Goal: Transaction & Acquisition: Purchase product/service

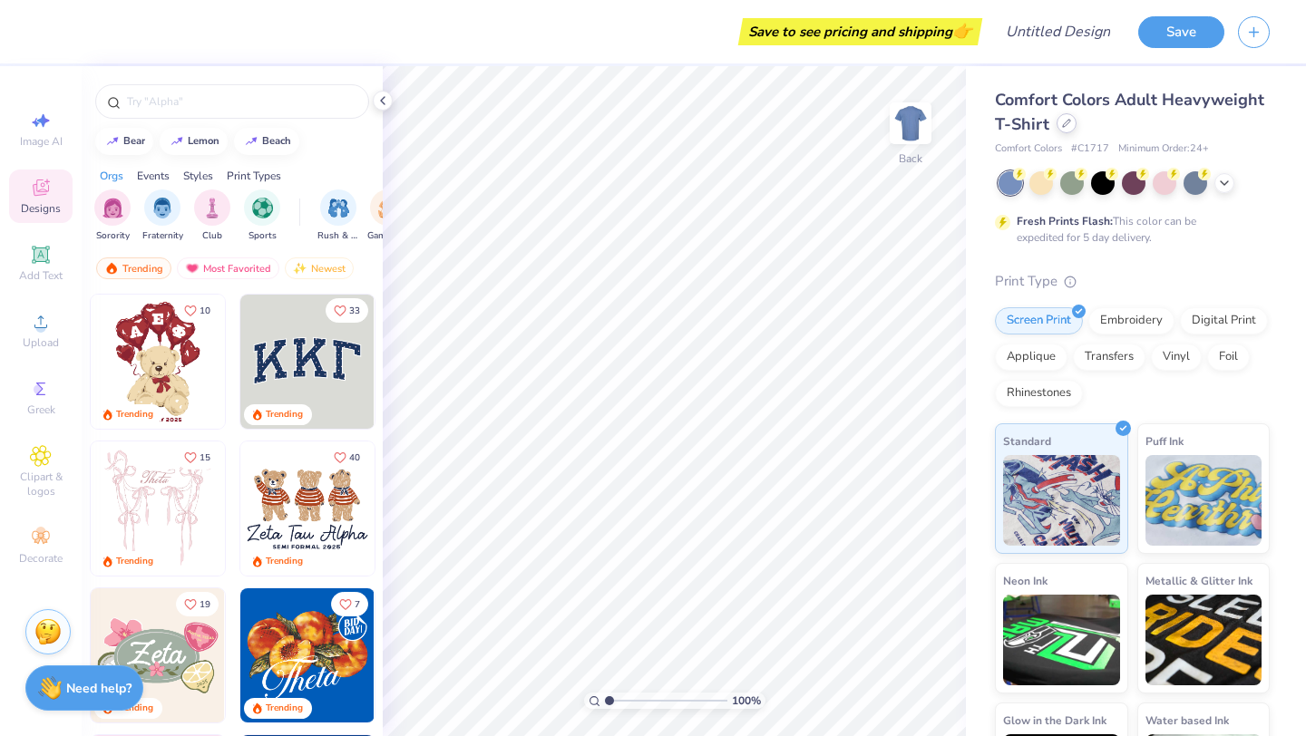
click at [1076, 123] on div at bounding box center [1066, 123] width 20 height 20
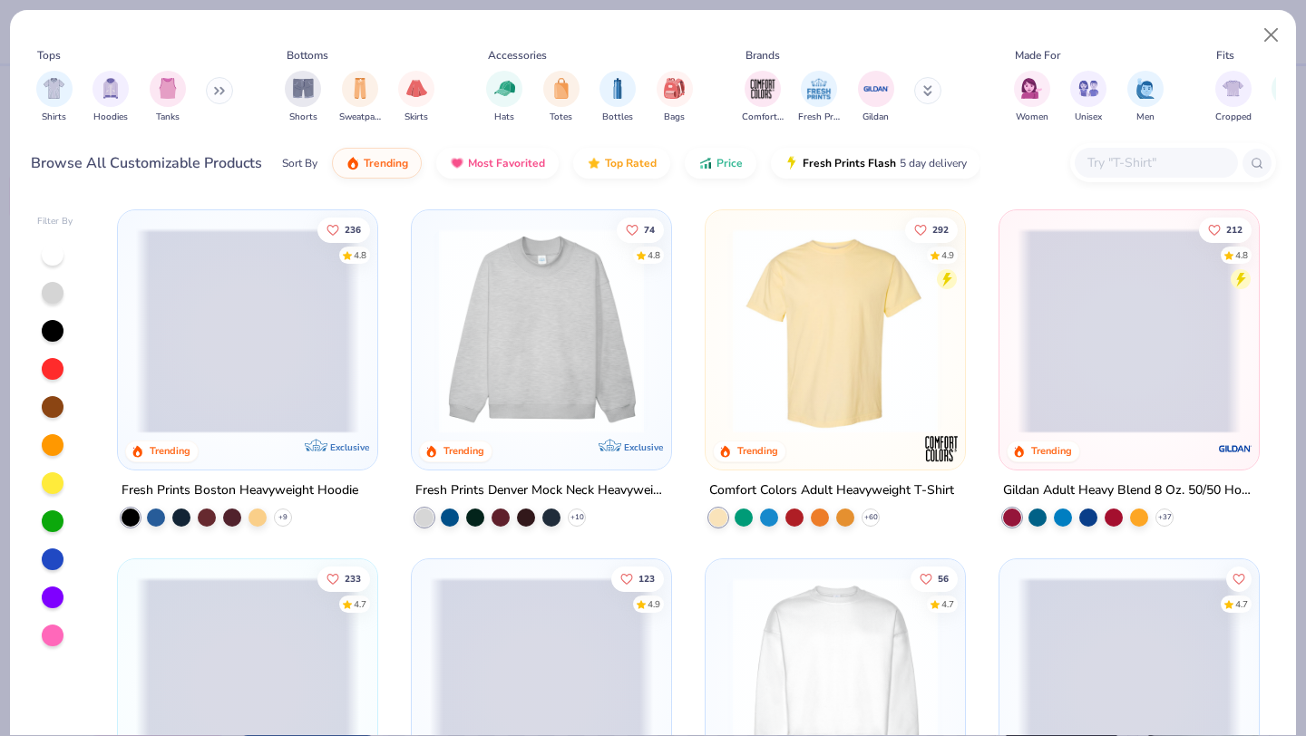
click at [222, 89] on icon at bounding box center [222, 91] width 3 height 6
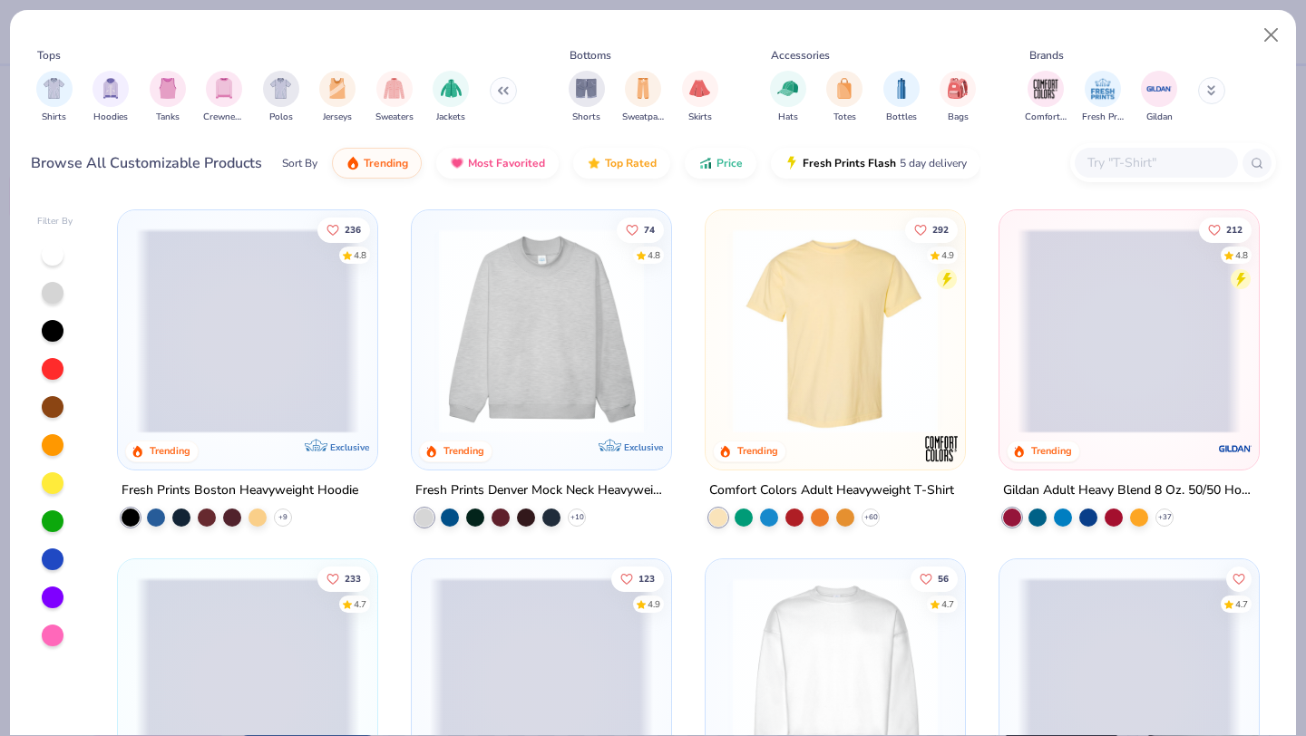
click at [216, 90] on img "filter for Crewnecks" at bounding box center [224, 88] width 20 height 21
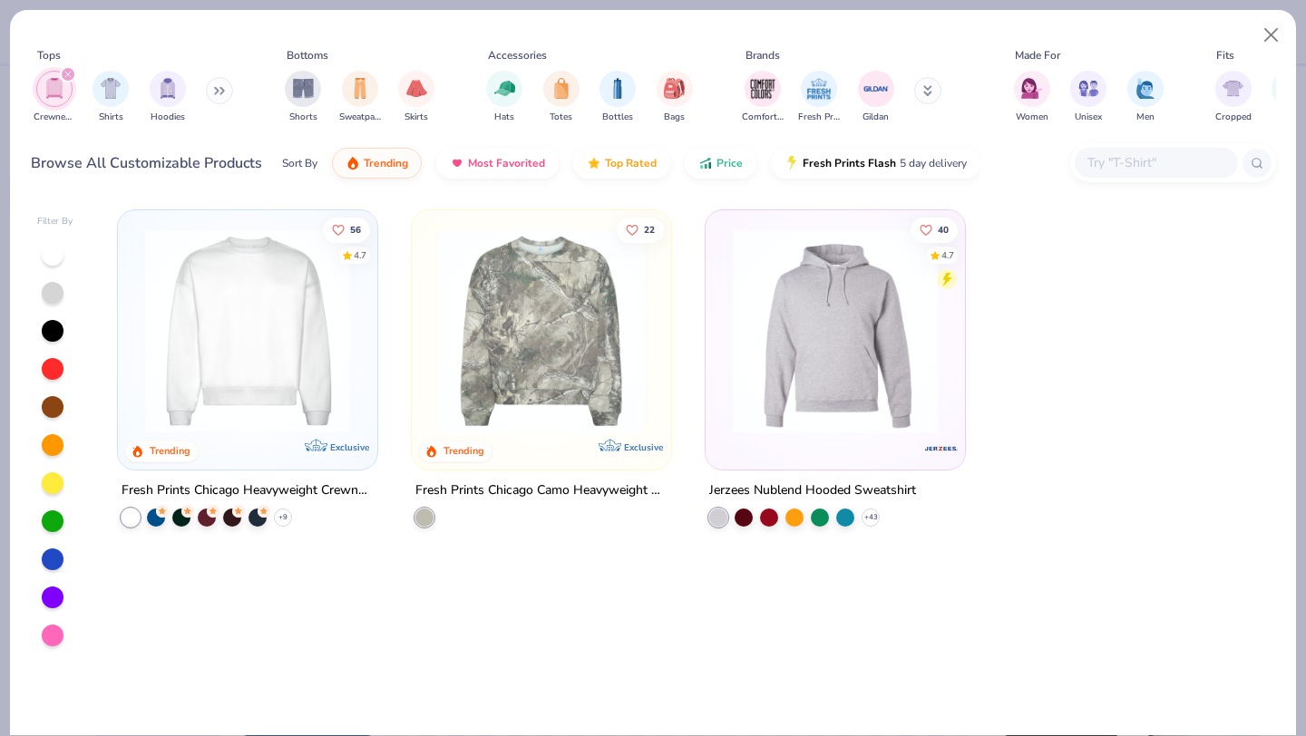
click at [69, 66] on div "filter for Crewnecks" at bounding box center [68, 74] width 16 height 16
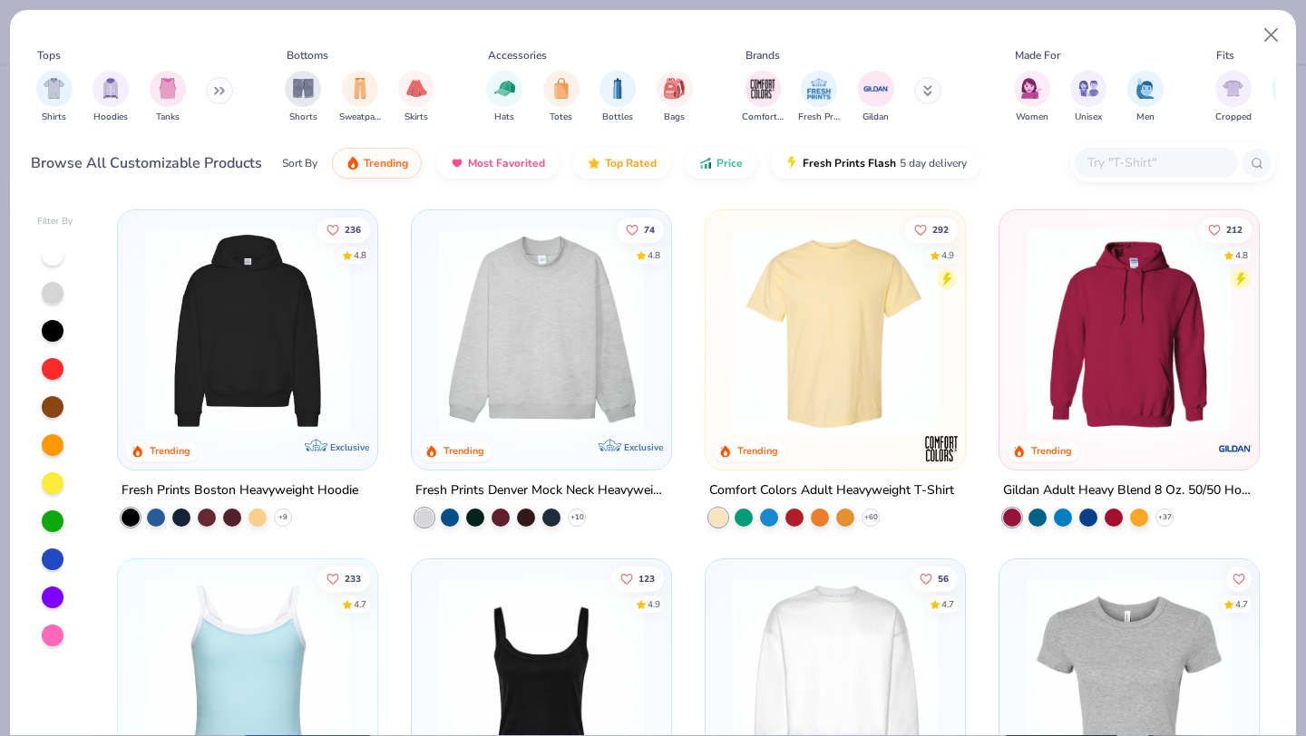
click at [230, 99] on button at bounding box center [219, 90] width 27 height 27
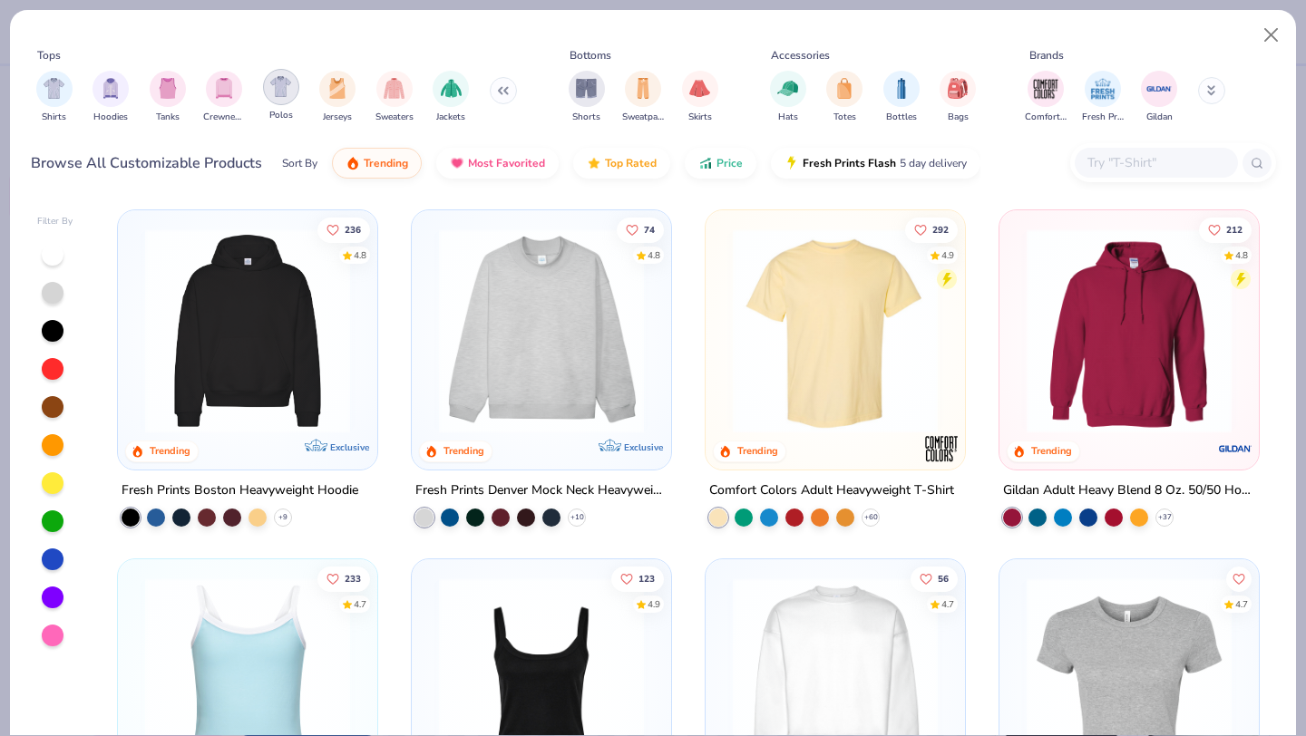
click at [267, 83] on div "filter for Polos" at bounding box center [281, 87] width 36 height 36
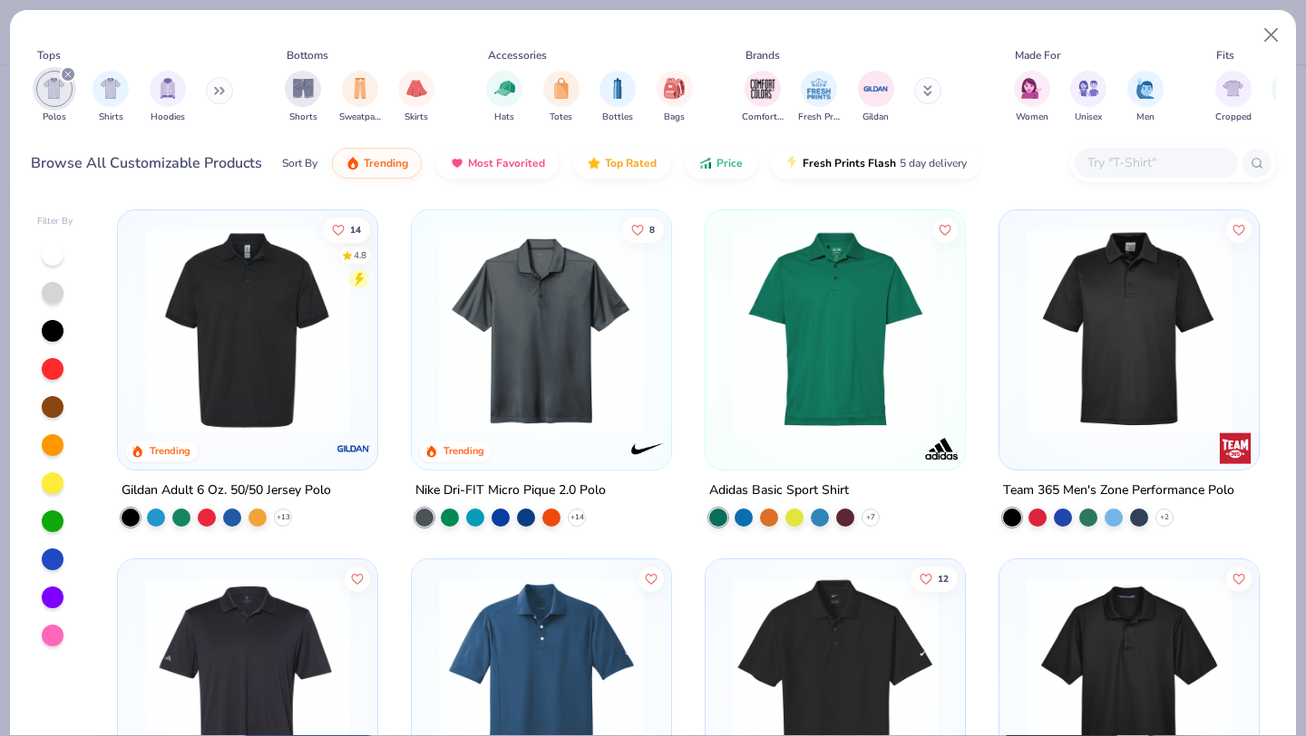
click at [242, 326] on img at bounding box center [247, 331] width 223 height 205
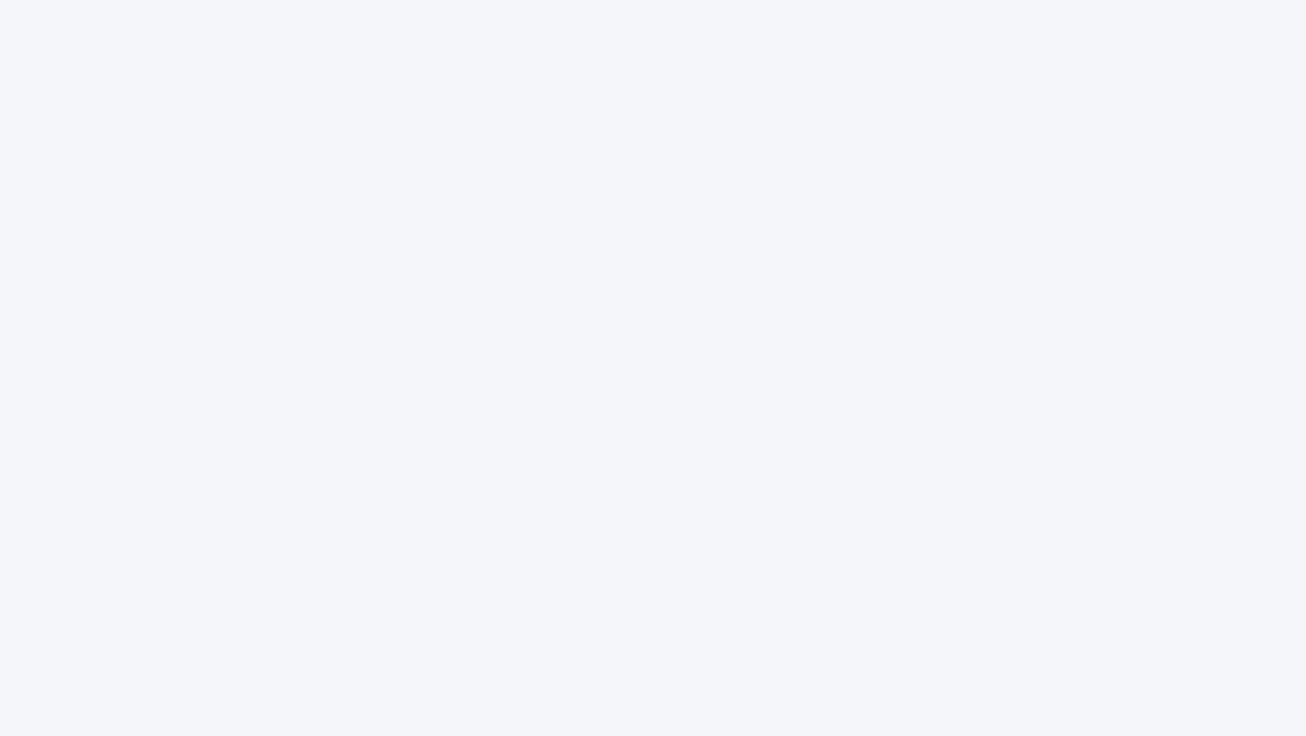
click at [546, 311] on div at bounding box center [653, 368] width 1306 height 736
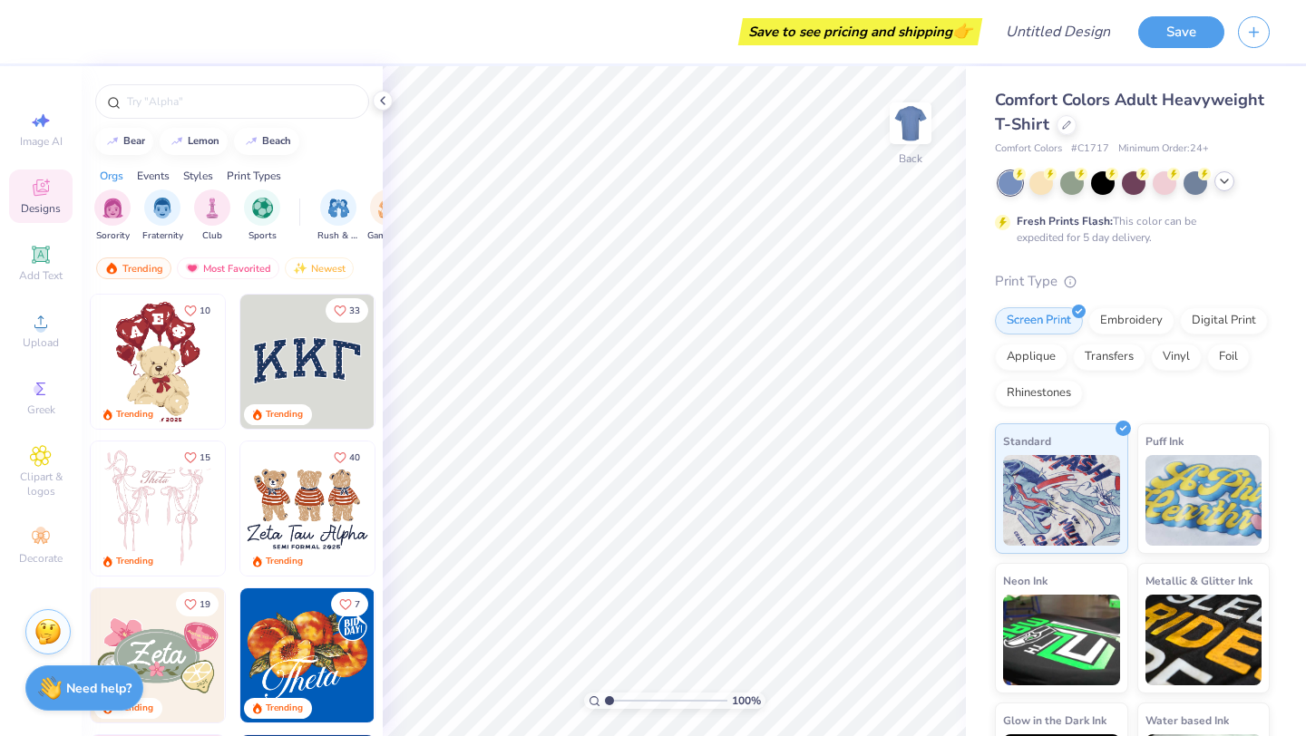
click at [1218, 175] on icon at bounding box center [1224, 181] width 15 height 15
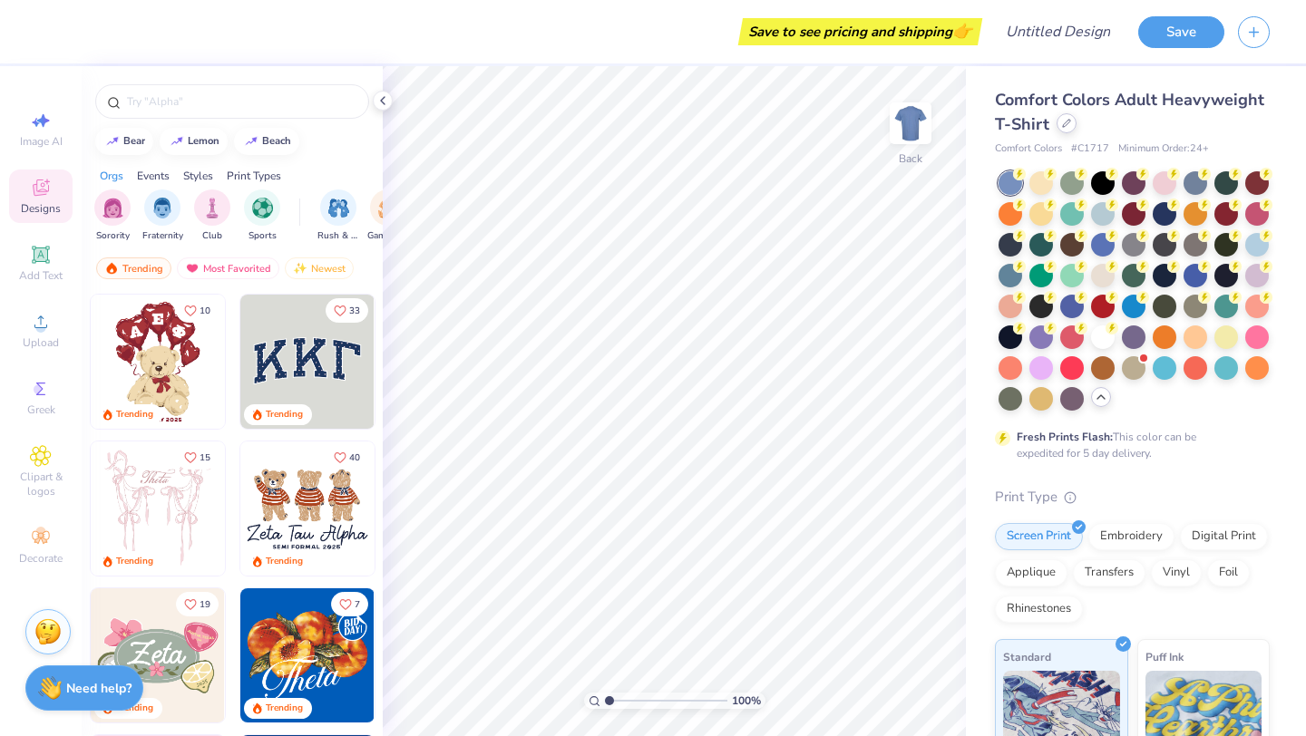
click at [1076, 113] on div at bounding box center [1066, 123] width 20 height 20
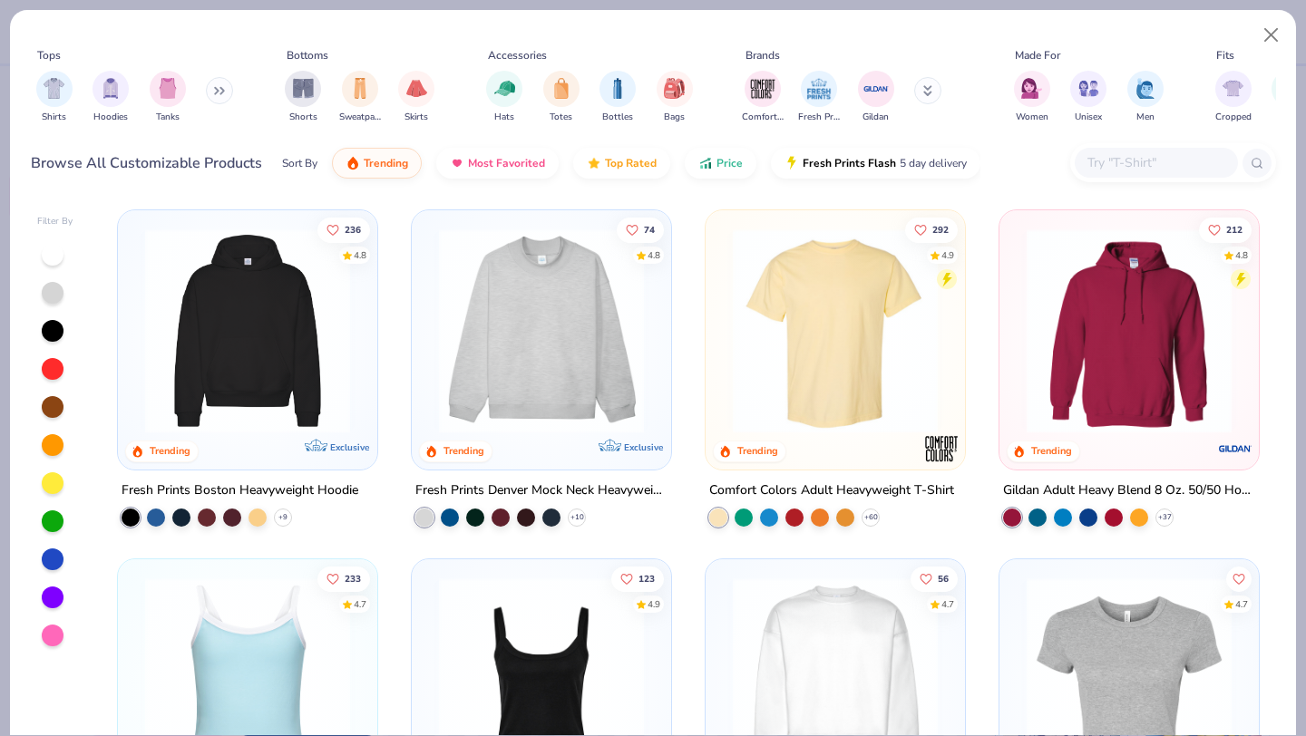
click at [218, 89] on icon at bounding box center [216, 91] width 3 height 6
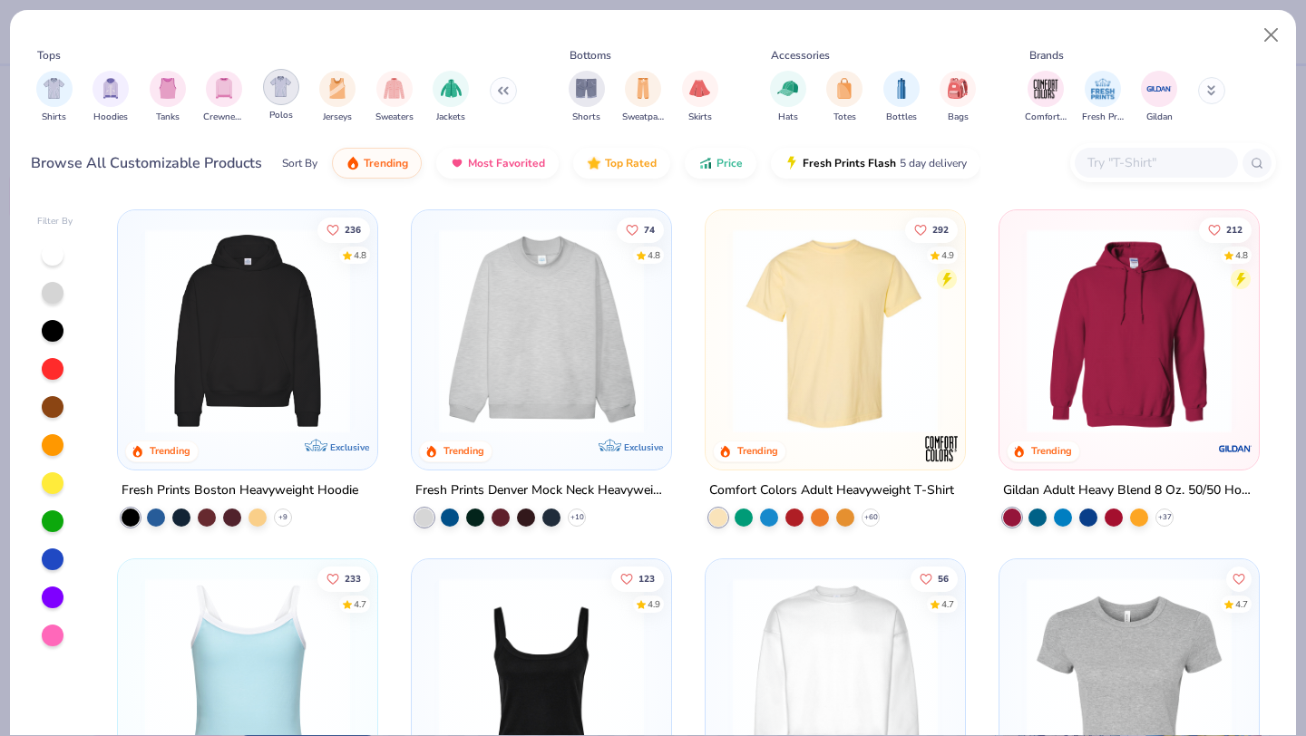
click at [274, 92] on img "filter for Polos" at bounding box center [280, 86] width 21 height 21
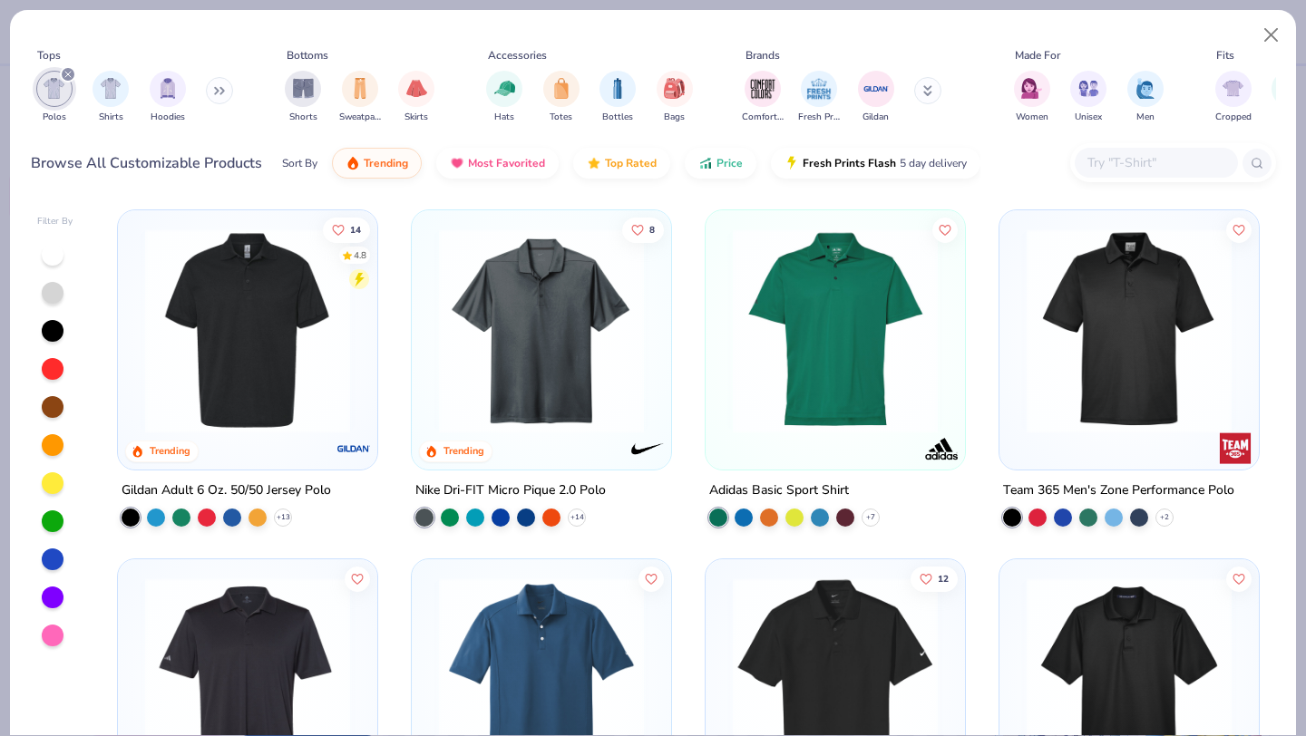
click at [248, 346] on img at bounding box center [247, 331] width 223 height 205
